Goal: Task Accomplishment & Management: Manage account settings

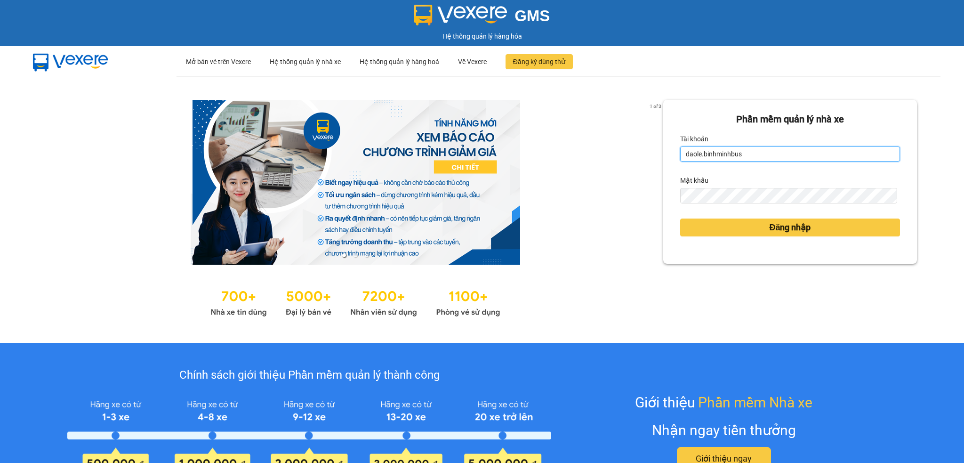
click at [764, 158] on input "daole.binhminhbus" at bounding box center [790, 153] width 220 height 15
type input "noc.binhminhbus"
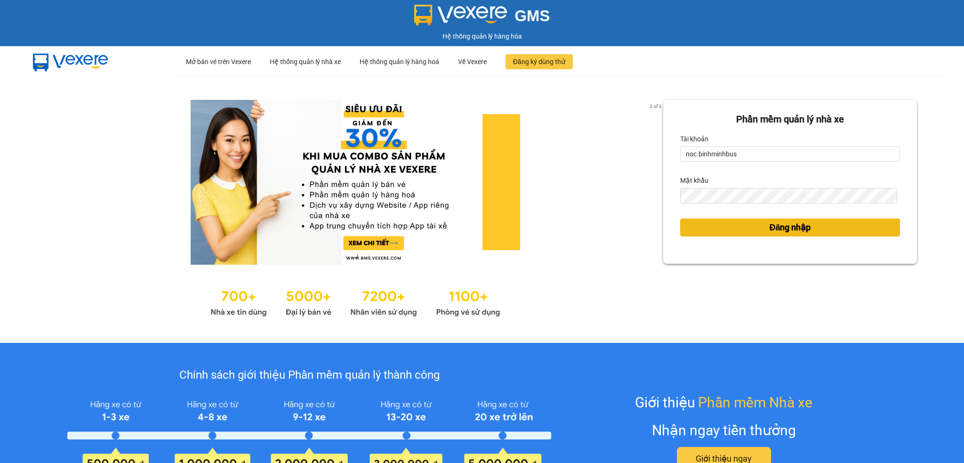
click at [749, 229] on button "Đăng nhập" at bounding box center [790, 227] width 220 height 18
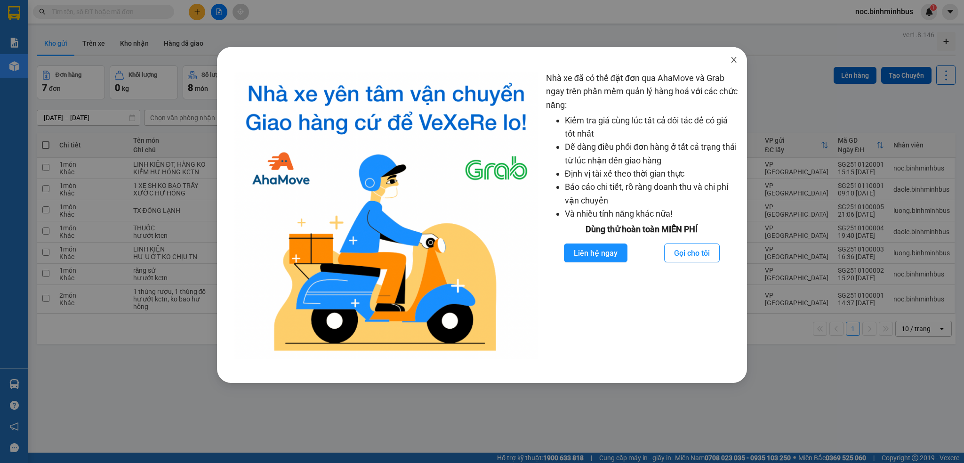
click at [733, 60] on icon "close" at bounding box center [734, 60] width 5 height 6
